Goal: Find specific page/section: Find specific page/section

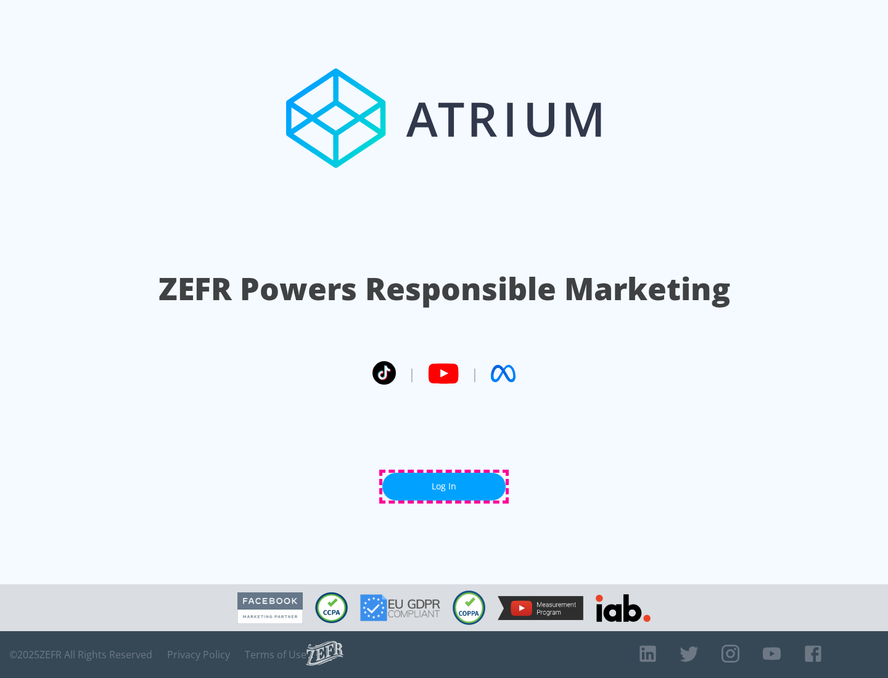
click at [444, 487] on link "Log In" at bounding box center [443, 487] width 123 height 28
